Goal: Entertainment & Leisure: Consume media (video, audio)

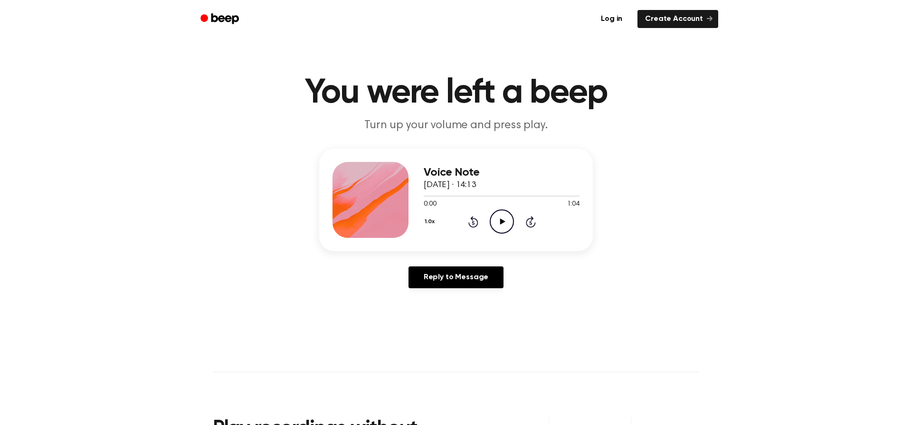
click at [501, 217] on icon "Play Audio" at bounding box center [502, 221] width 24 height 24
click at [508, 221] on icon "Play Audio" at bounding box center [502, 221] width 24 height 24
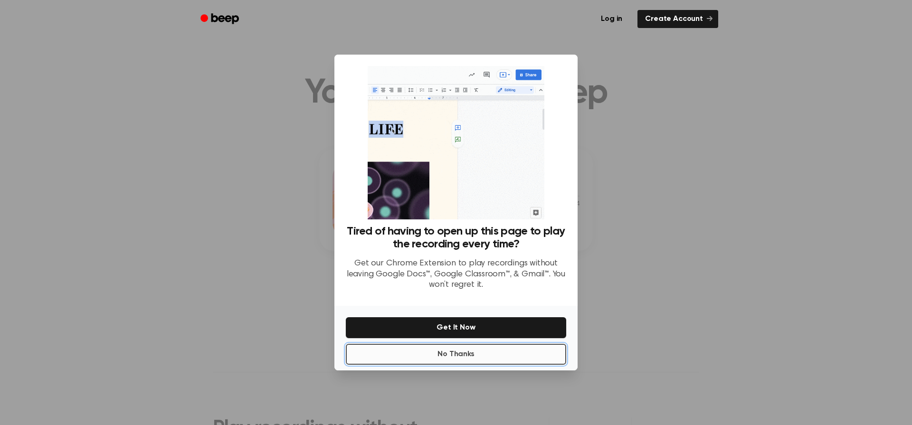
click at [474, 354] on button "No Thanks" at bounding box center [456, 354] width 220 height 21
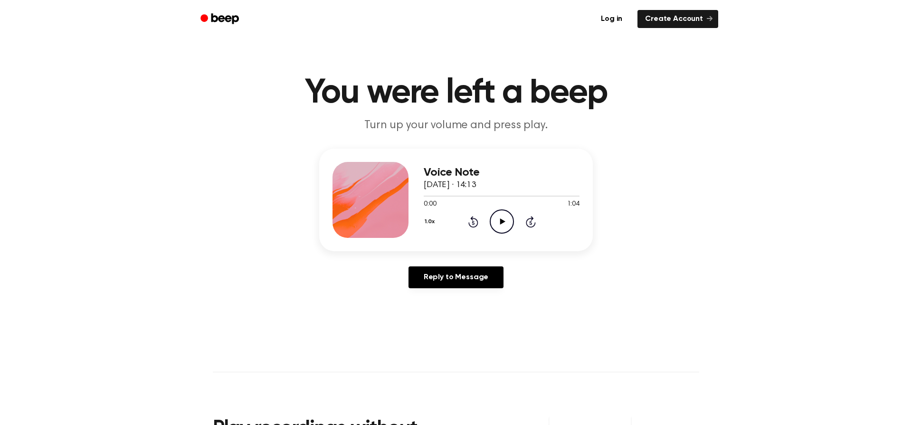
click at [505, 226] on icon "Play Audio" at bounding box center [502, 221] width 24 height 24
click at [501, 220] on icon at bounding box center [502, 221] width 5 height 6
